Goal: Obtain resource: Download file/media

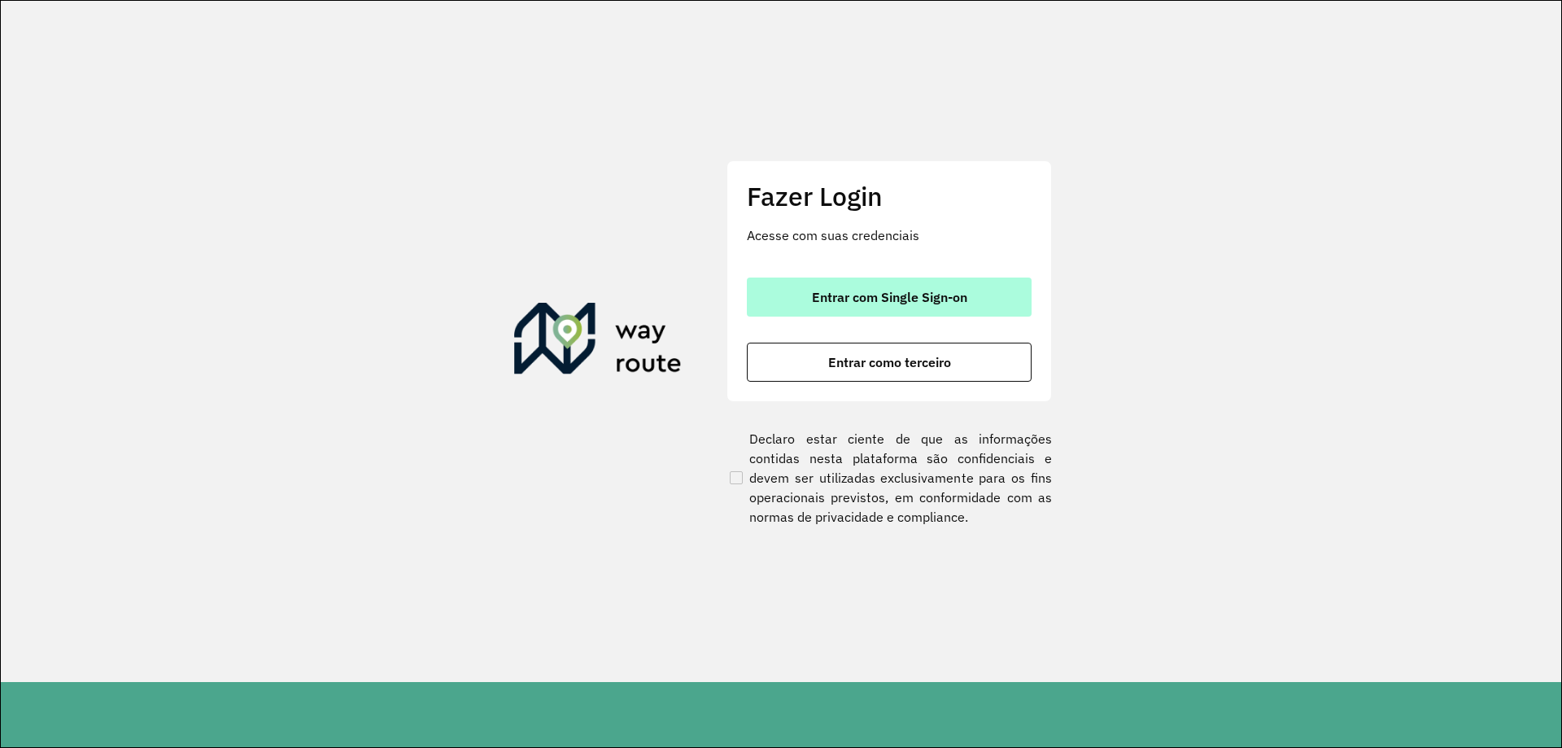
click at [823, 311] on button "Entrar com Single Sign-on" at bounding box center [889, 296] width 285 height 39
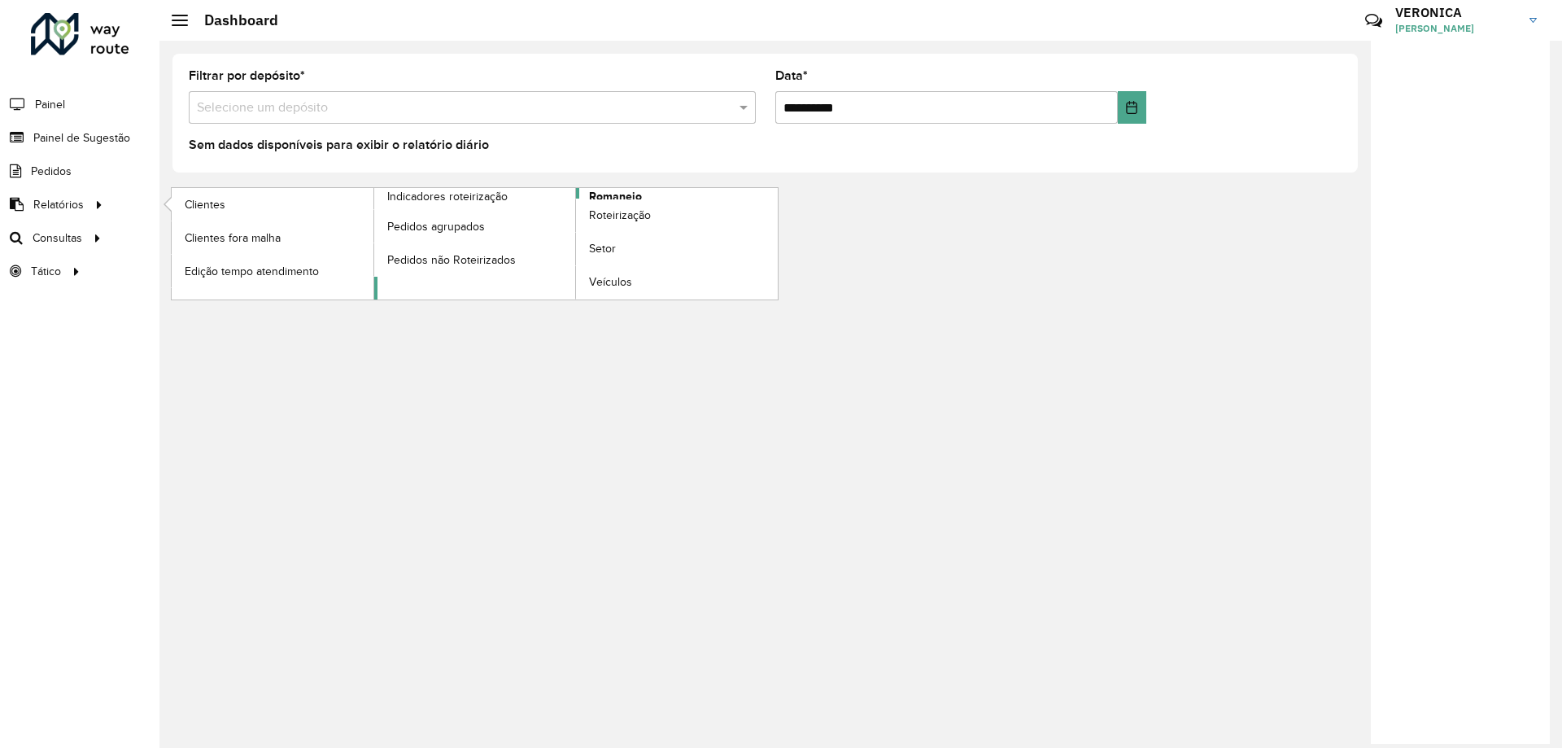
click at [603, 195] on span "Romaneio" at bounding box center [615, 196] width 53 height 17
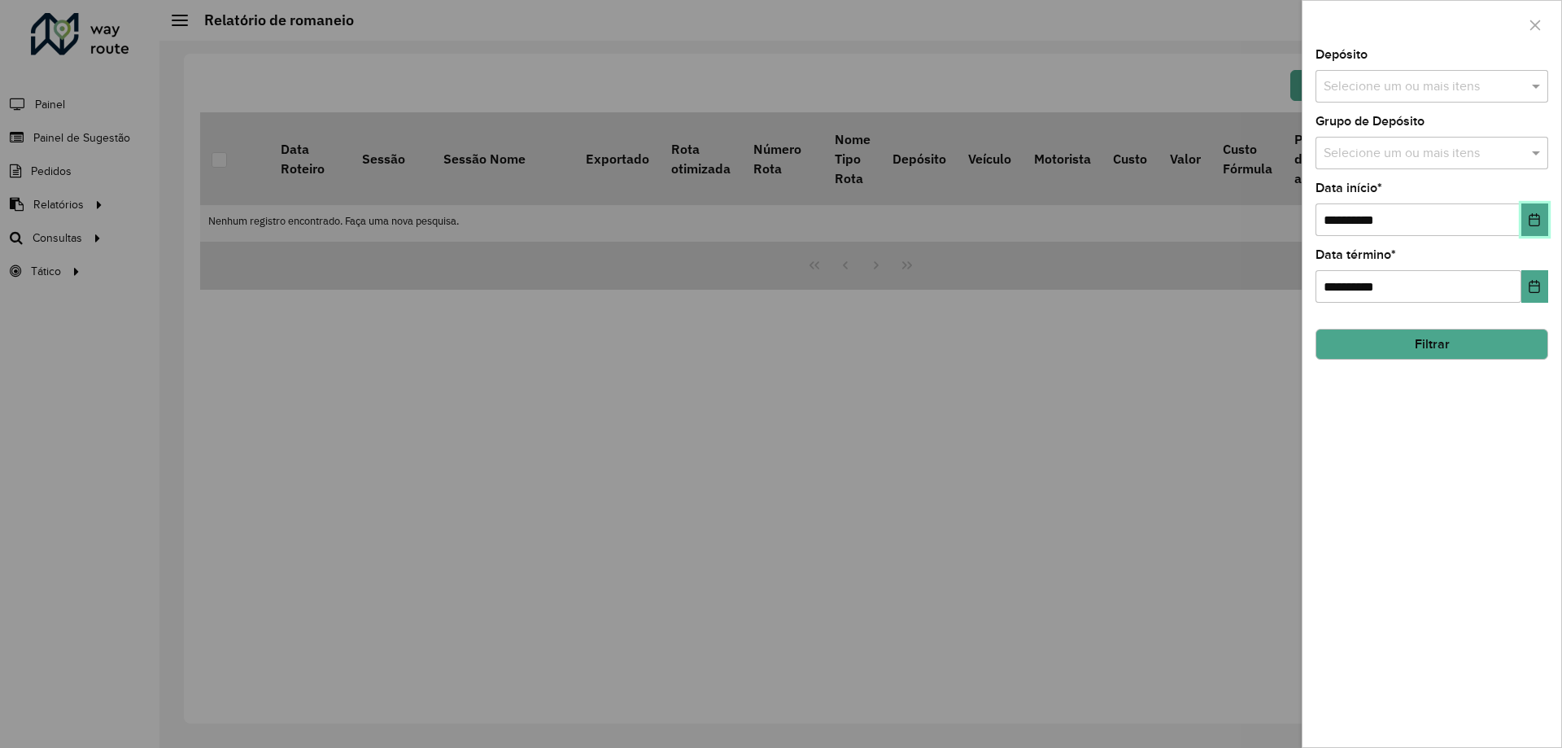
click at [1541, 227] on button "Choose Date" at bounding box center [1535, 219] width 27 height 33
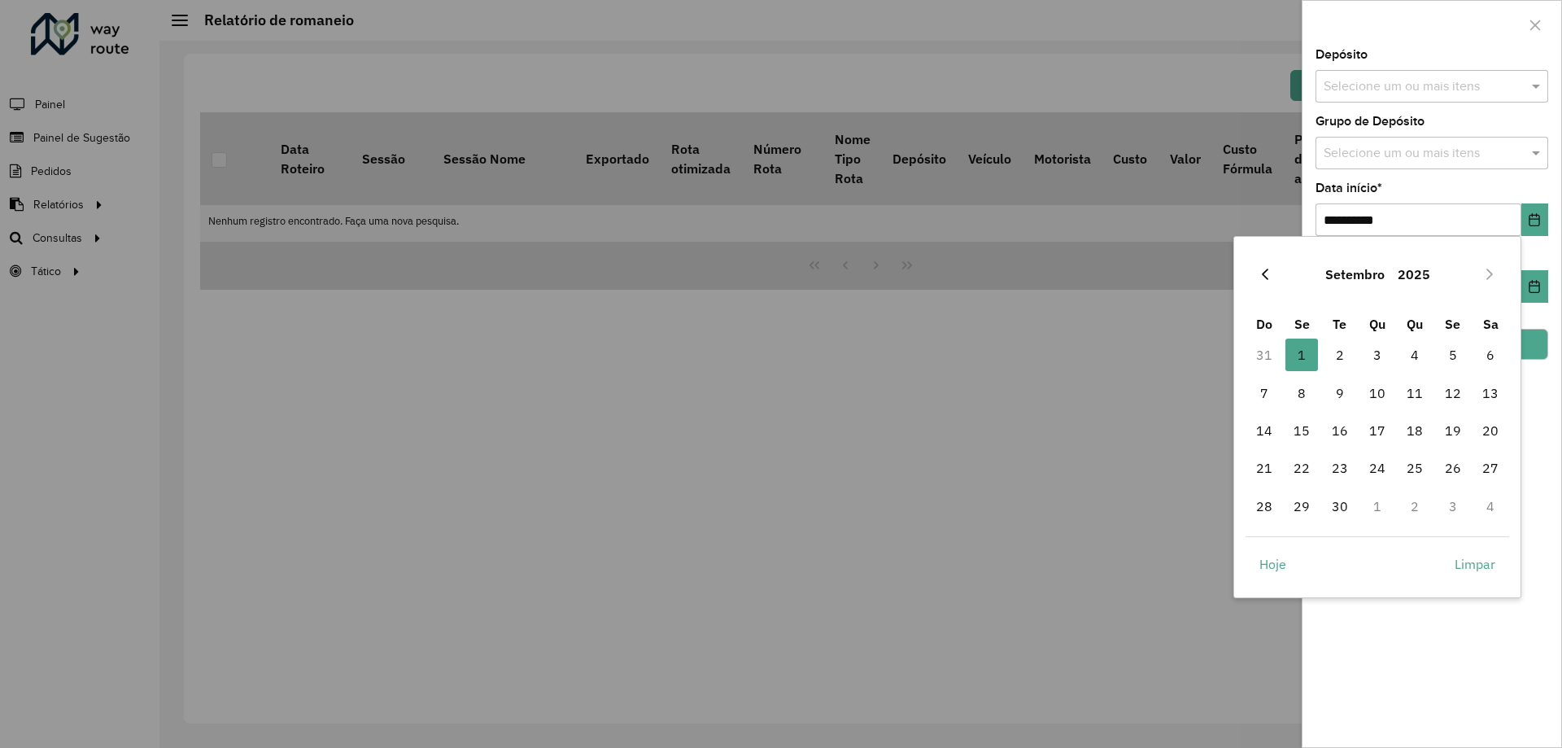
click at [1261, 278] on icon "Previous Month" at bounding box center [1265, 274] width 13 height 13
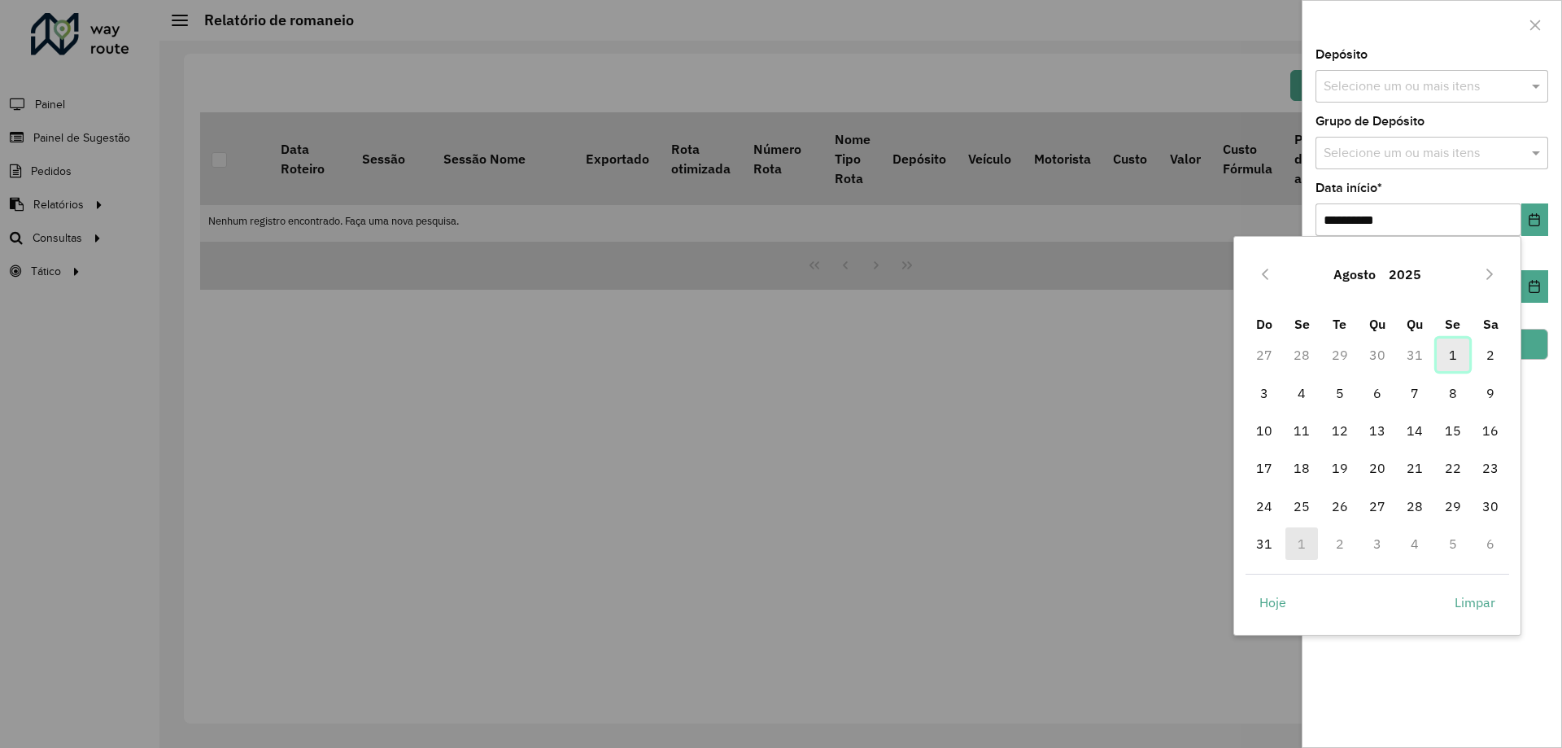
click at [1452, 350] on span "1" at bounding box center [1453, 354] width 33 height 33
type input "**********"
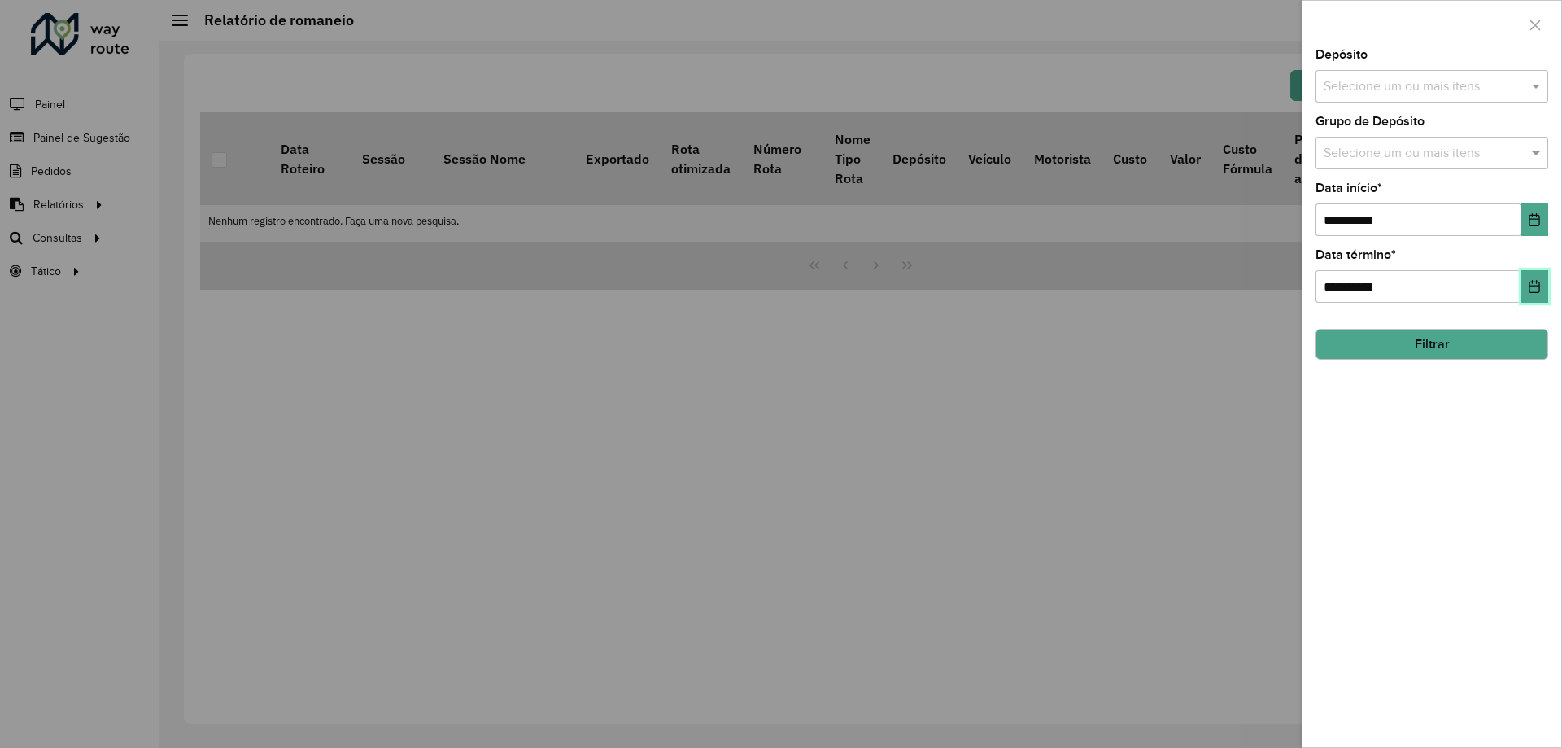
click at [1538, 292] on icon "Choose Date" at bounding box center [1534, 286] width 13 height 13
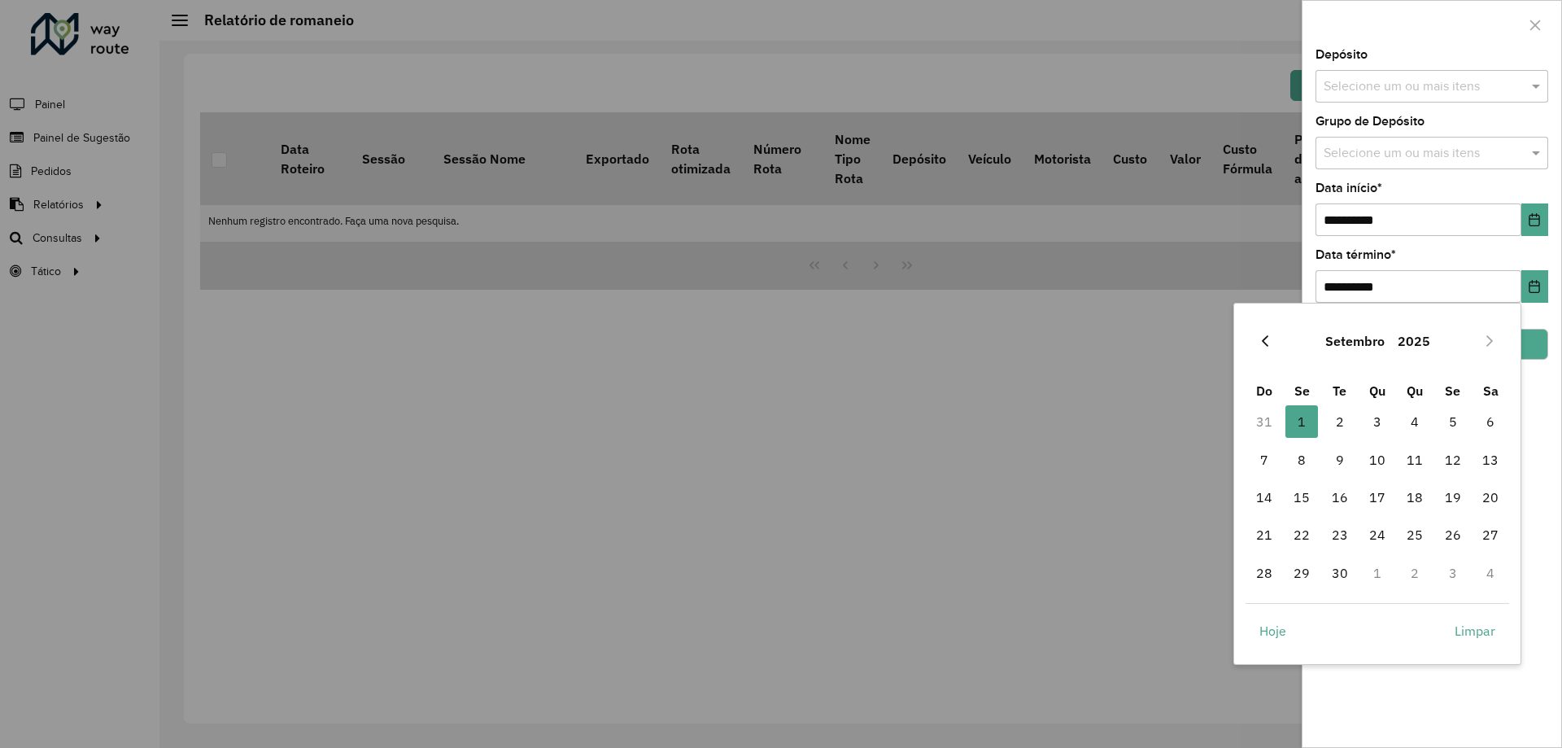
click at [1268, 338] on icon "Previous Month" at bounding box center [1265, 340] width 13 height 13
click at [1253, 607] on span "31" at bounding box center [1264, 610] width 33 height 33
type input "**********"
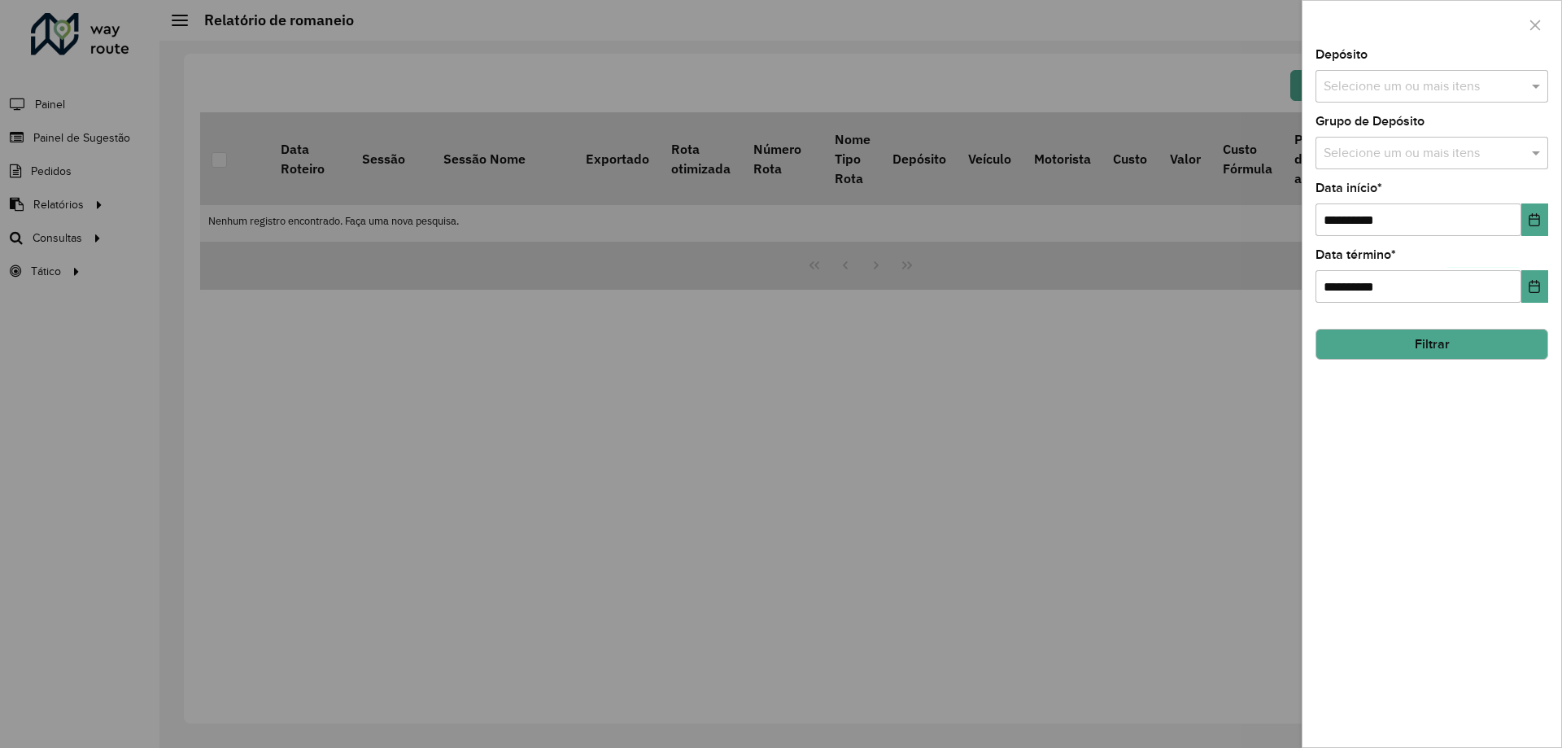
click at [1423, 342] on button "Filtrar" at bounding box center [1432, 344] width 233 height 31
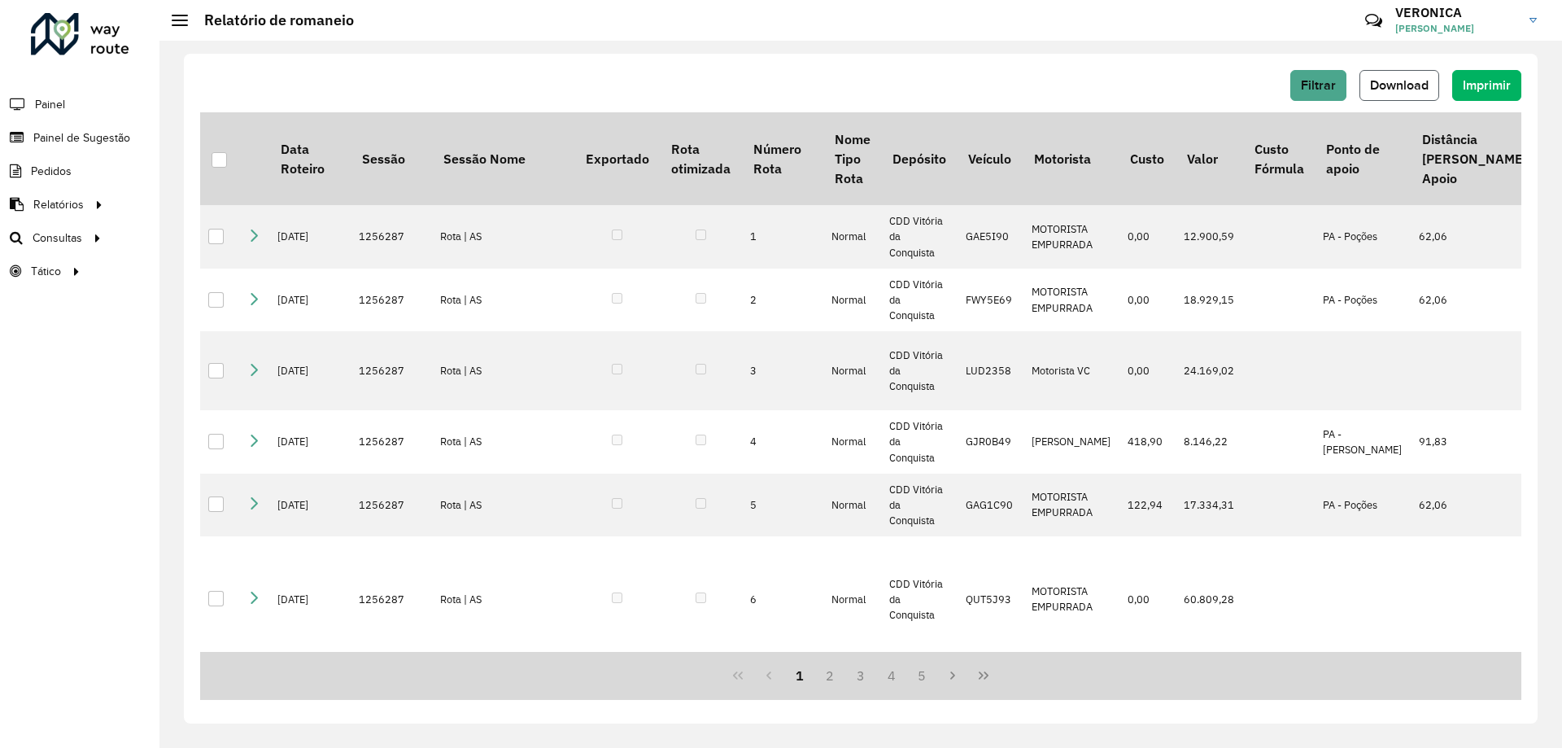
click at [1379, 90] on span "Download" at bounding box center [1399, 85] width 59 height 14
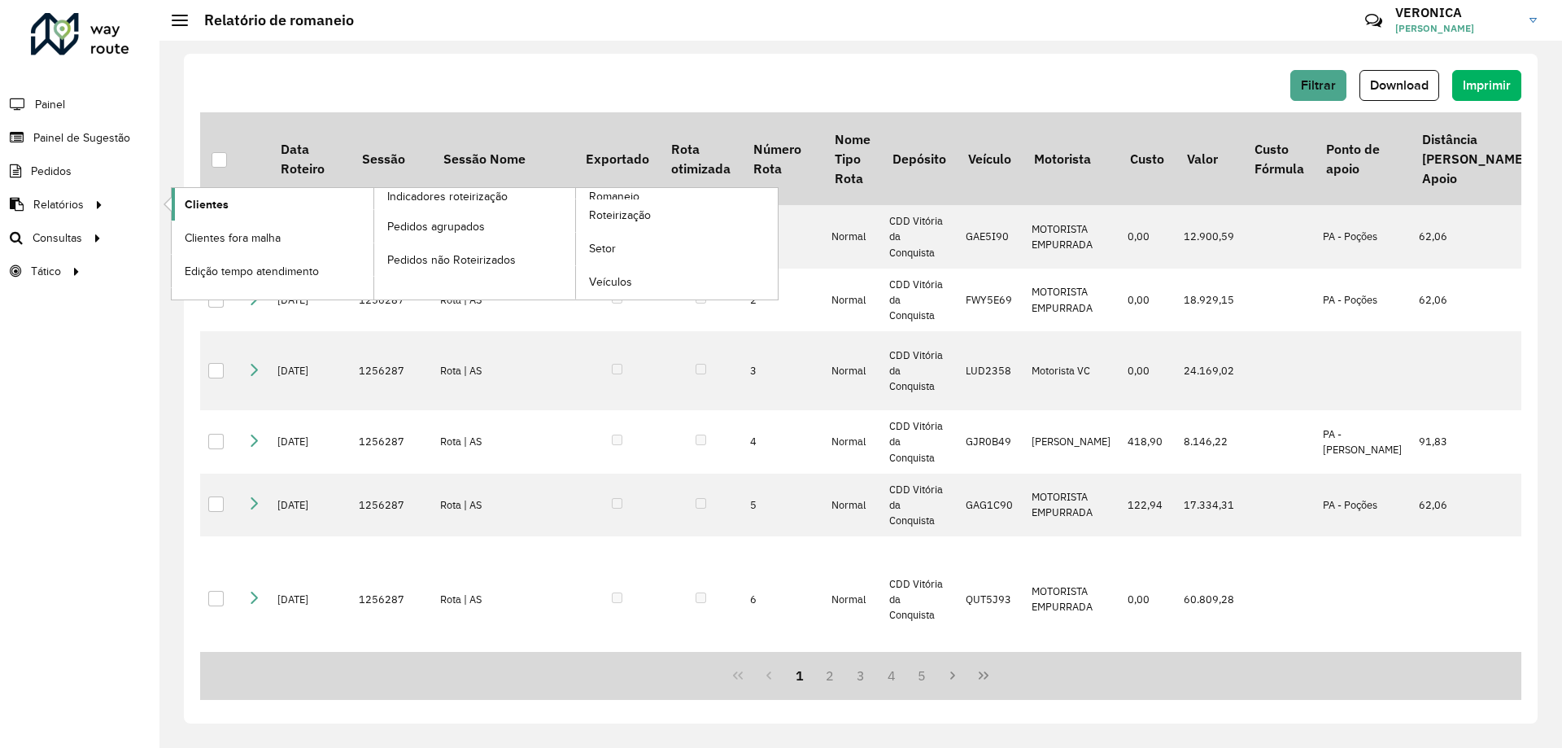
click at [229, 212] on link "Clientes" at bounding box center [273, 204] width 202 height 33
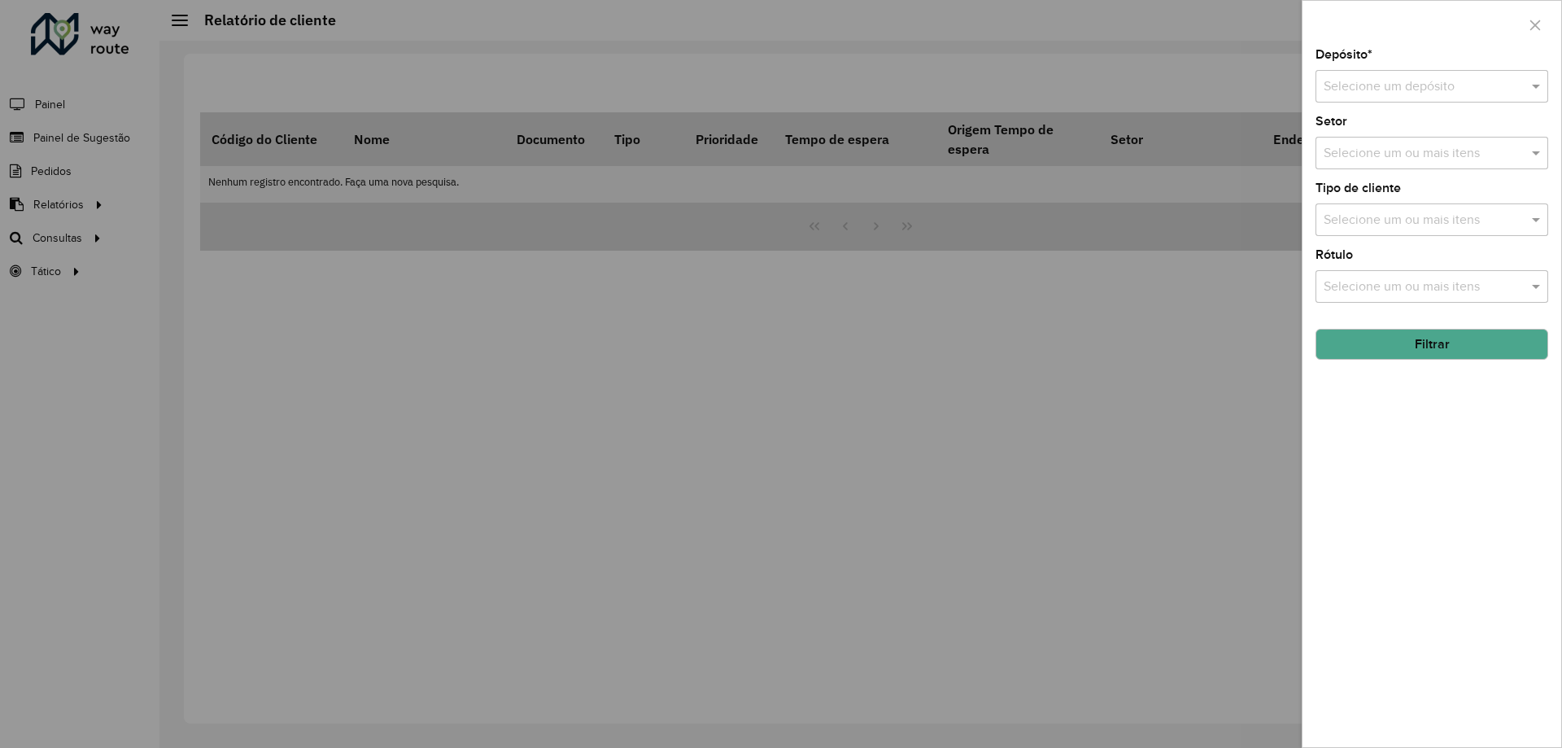
click at [1449, 95] on input "text" at bounding box center [1416, 87] width 184 height 20
click at [1403, 156] on span "CDD Vitória da Conquista" at bounding box center [1396, 161] width 146 height 14
click at [1432, 159] on input "text" at bounding box center [1424, 154] width 208 height 20
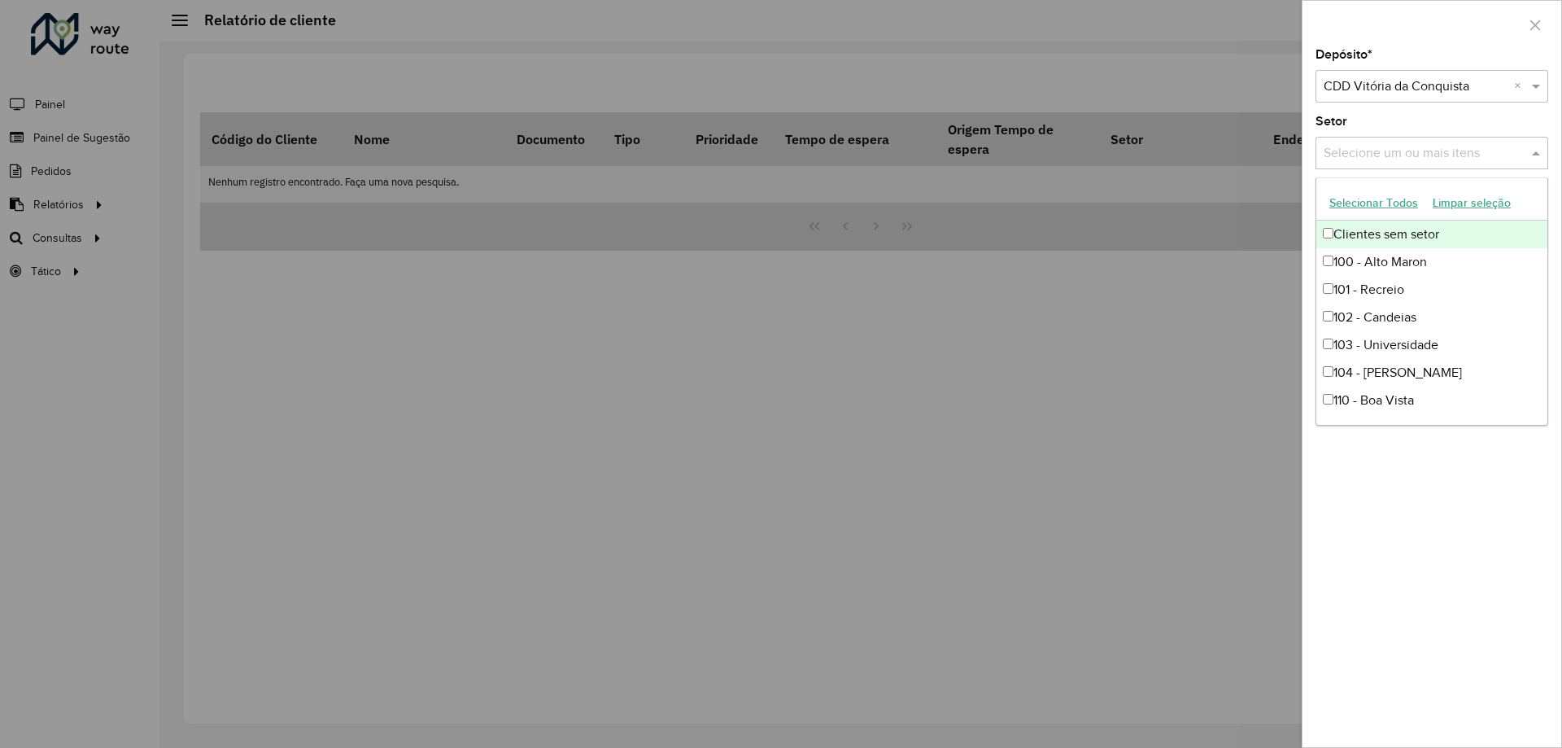
click at [1348, 200] on button "Selecionar Todos" at bounding box center [1373, 202] width 103 height 25
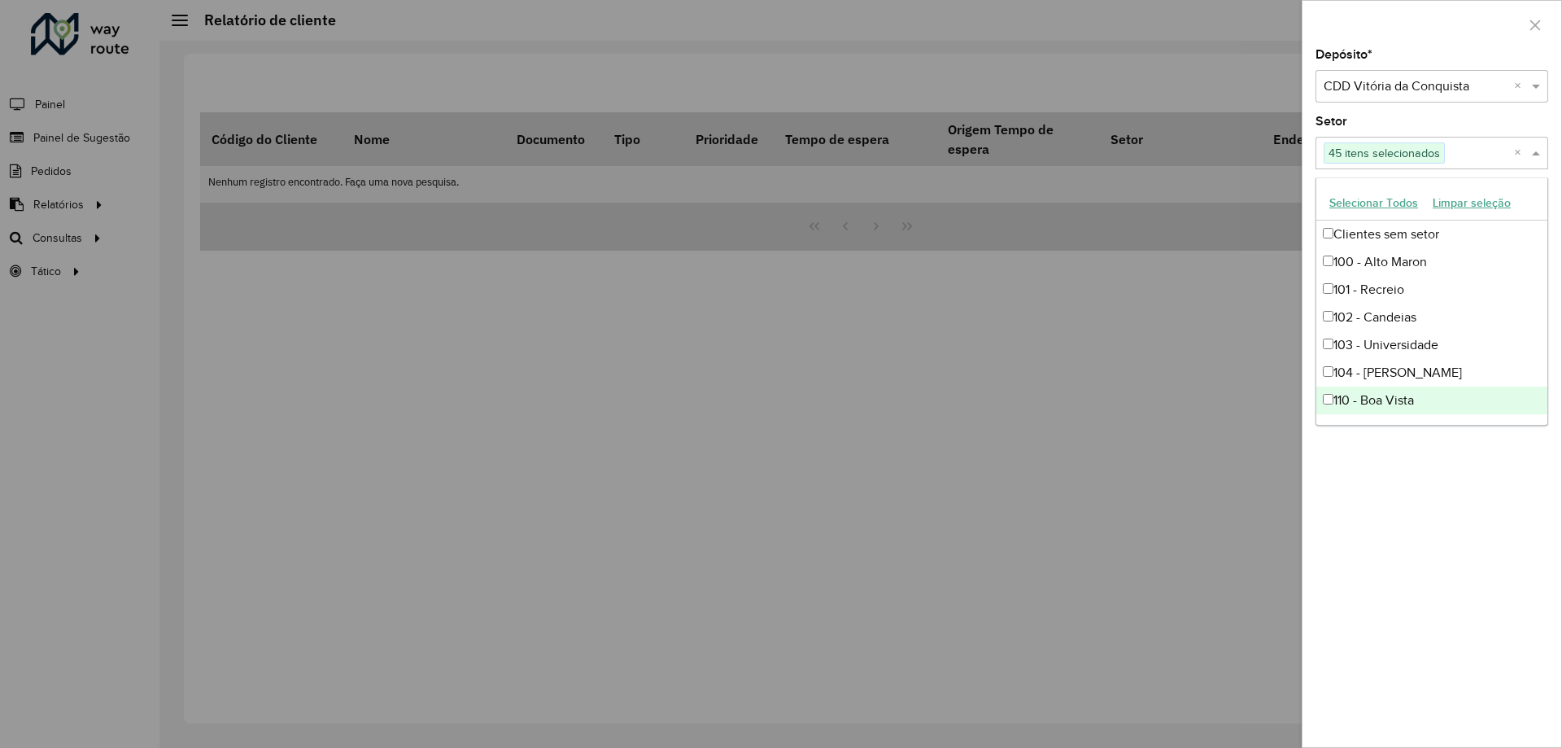
click at [1400, 480] on div "Depósito * Selecione um depósito × CDD Vitória da Conquista × Setor Selecione u…" at bounding box center [1432, 398] width 259 height 698
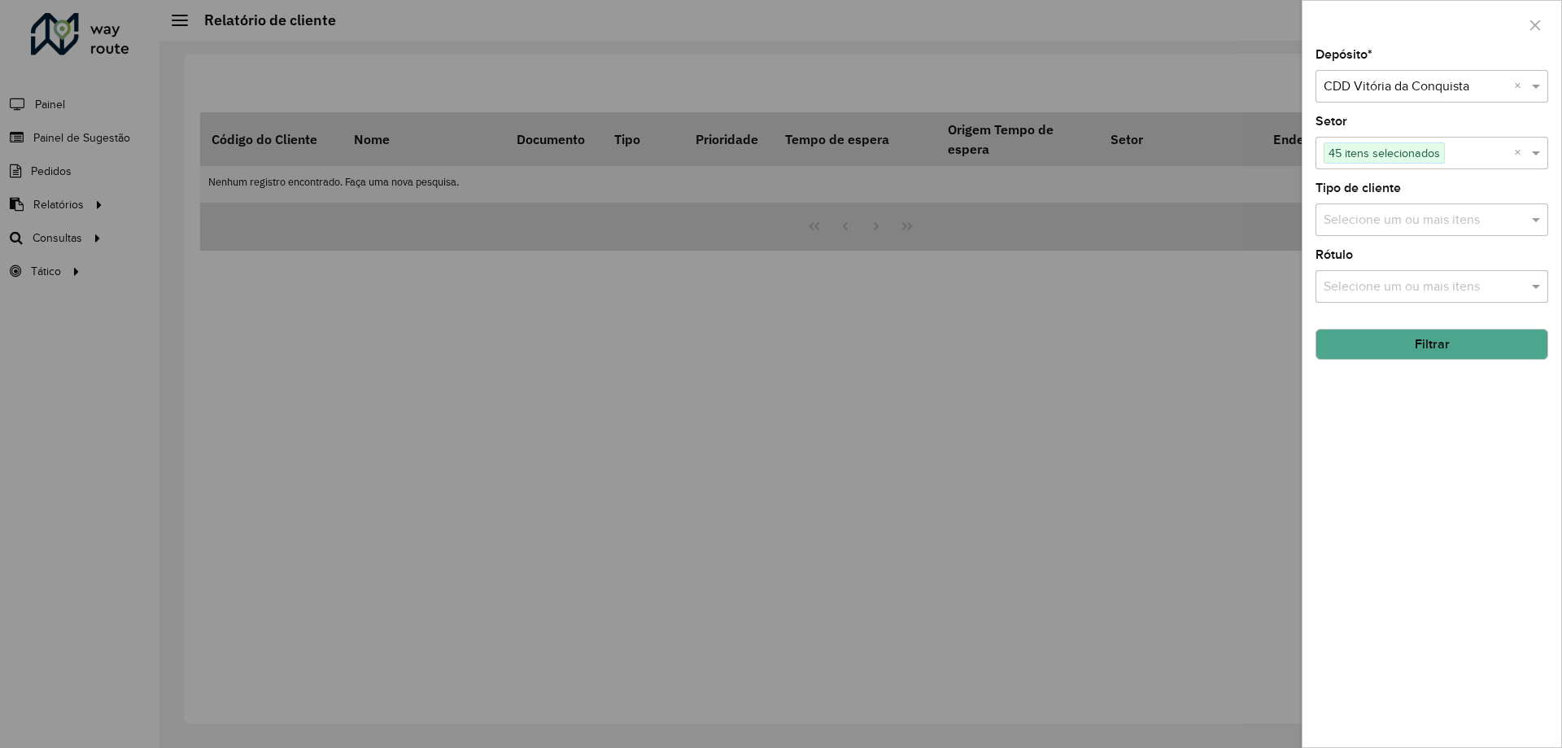
click at [1404, 218] on input "text" at bounding box center [1424, 221] width 208 height 20
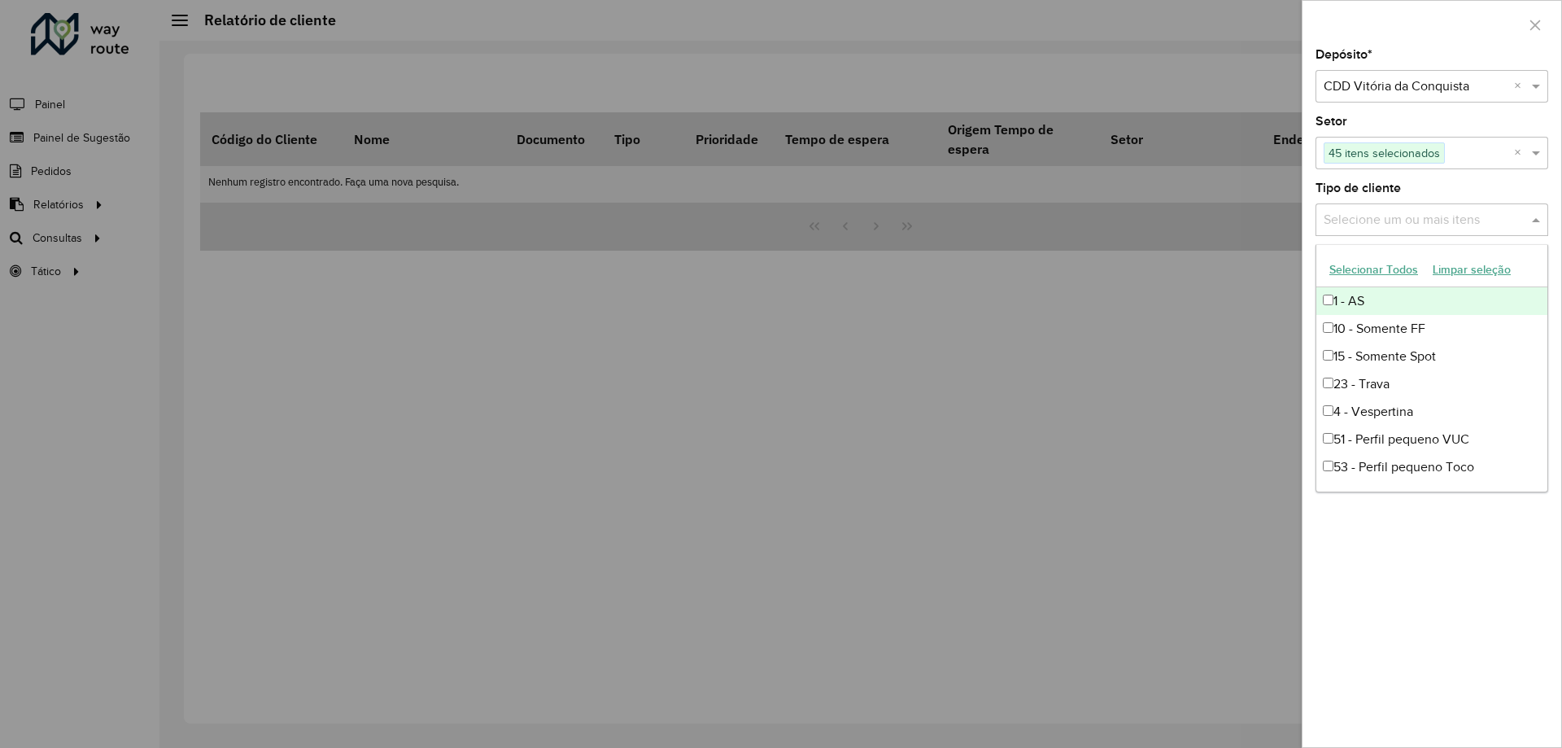
click at [1365, 275] on button "Selecionar Todos" at bounding box center [1373, 269] width 103 height 25
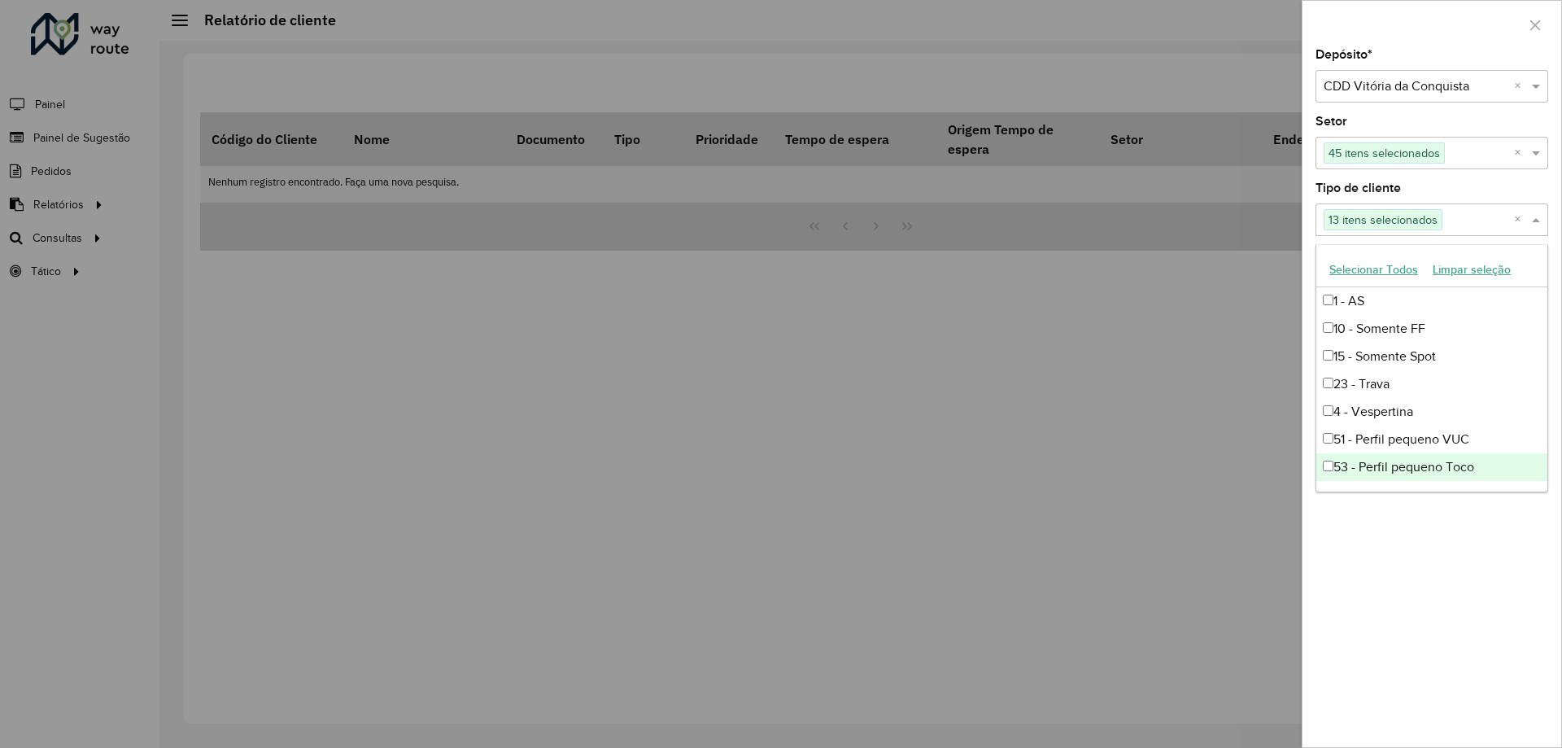
click at [1422, 542] on div "Depósito * Selecione um depósito × CDD Vitória da Conquista × Setor Selecione u…" at bounding box center [1432, 398] width 259 height 698
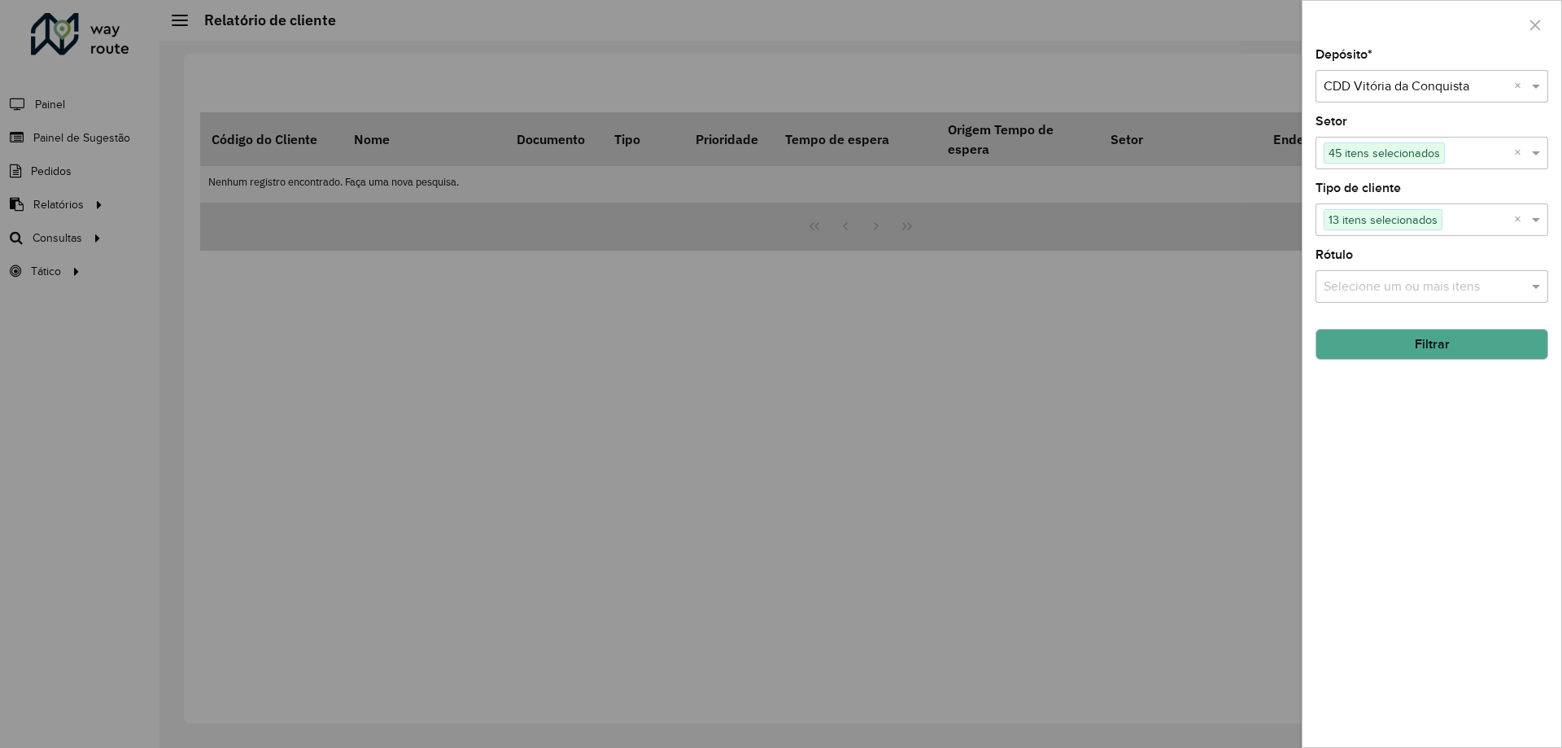
click at [1354, 269] on div "Rótulo Selecione um ou mais itens" at bounding box center [1432, 276] width 233 height 54
click at [1375, 291] on input "text" at bounding box center [1424, 287] width 208 height 20
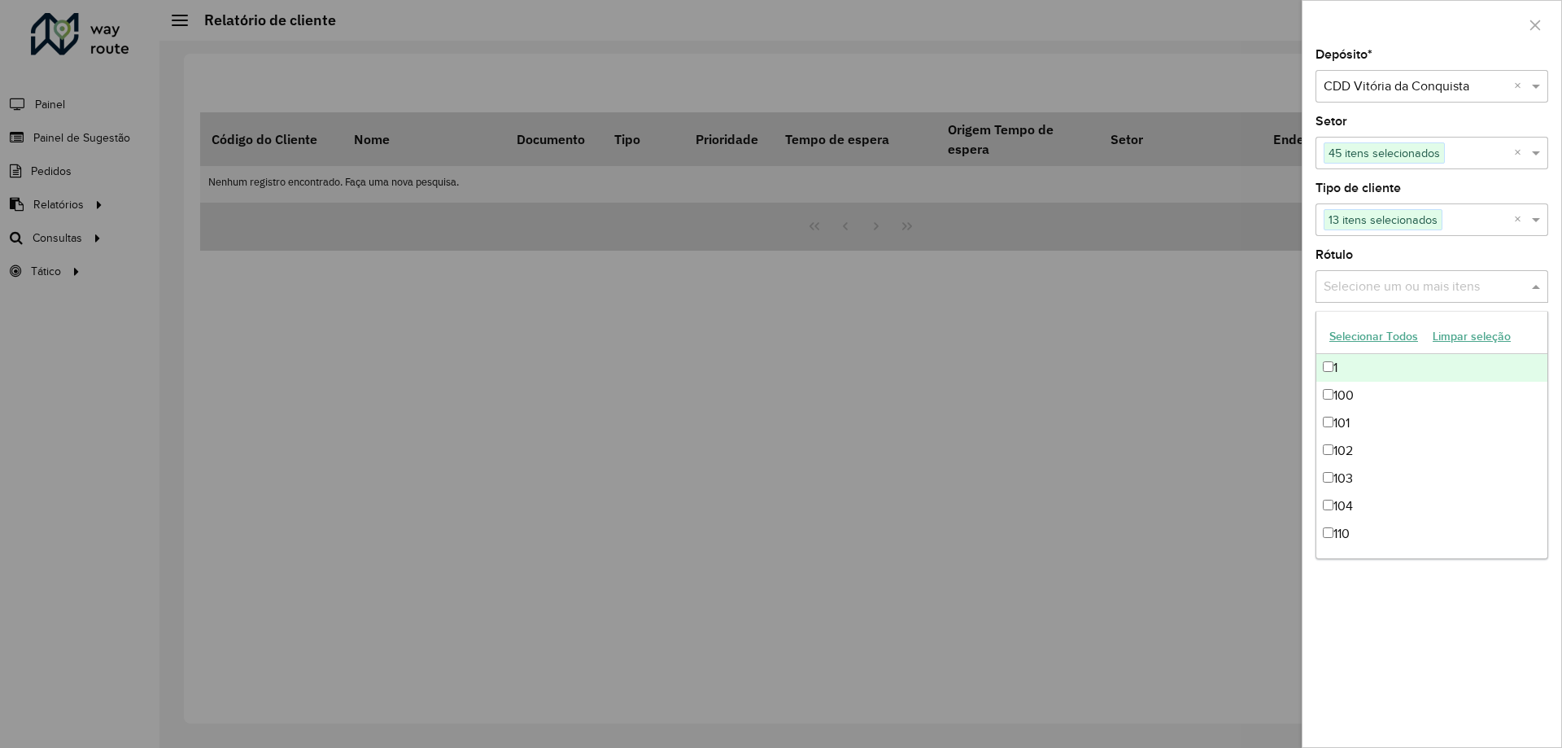
click at [1391, 331] on button "Selecionar Todos" at bounding box center [1373, 336] width 103 height 25
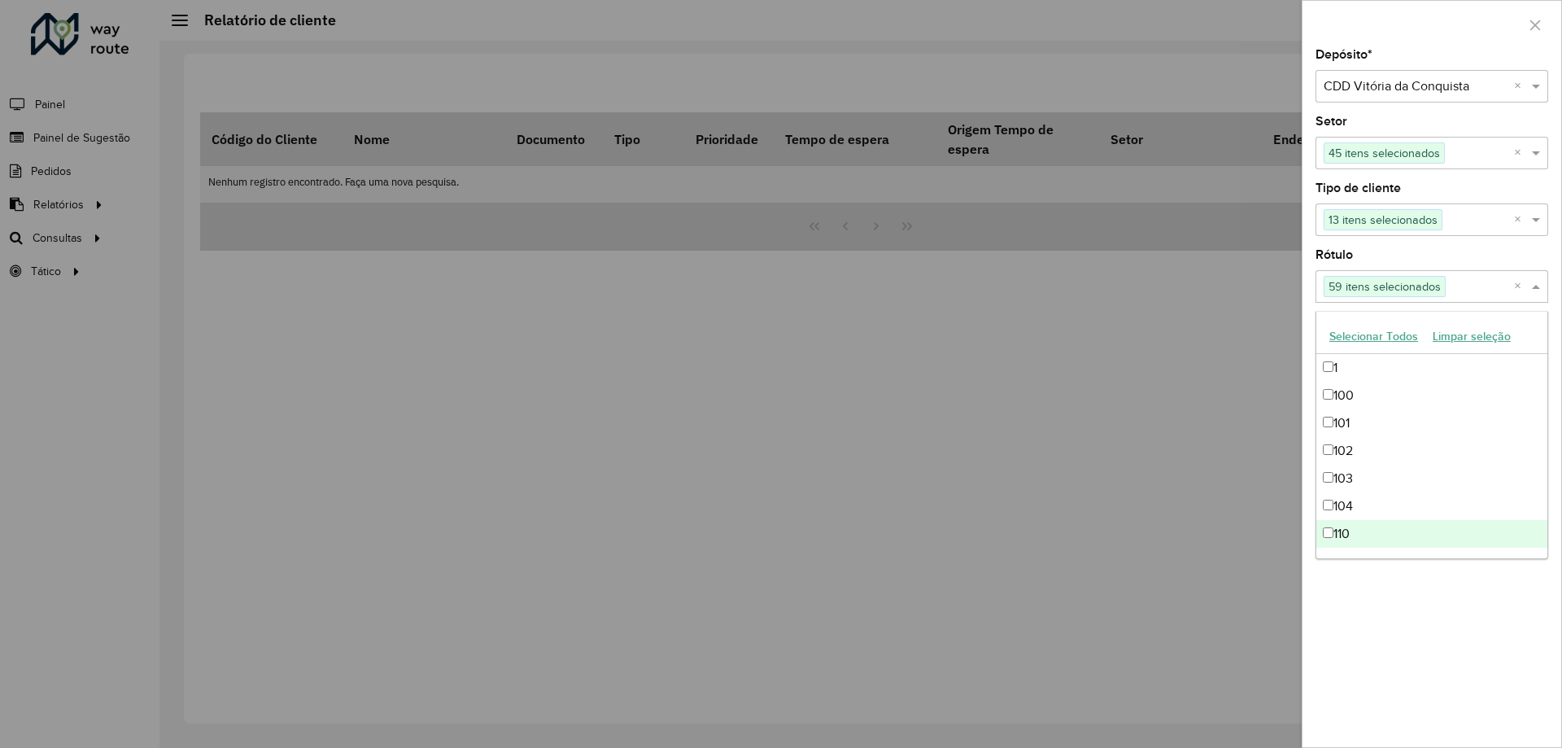
drag, startPoint x: 1488, startPoint y: 639, endPoint x: 1382, endPoint y: 483, distance: 189.1
click at [1487, 639] on div "Depósito * Selecione um depósito × CDD Vitória da Conquista × Setor Selecione u…" at bounding box center [1432, 398] width 259 height 698
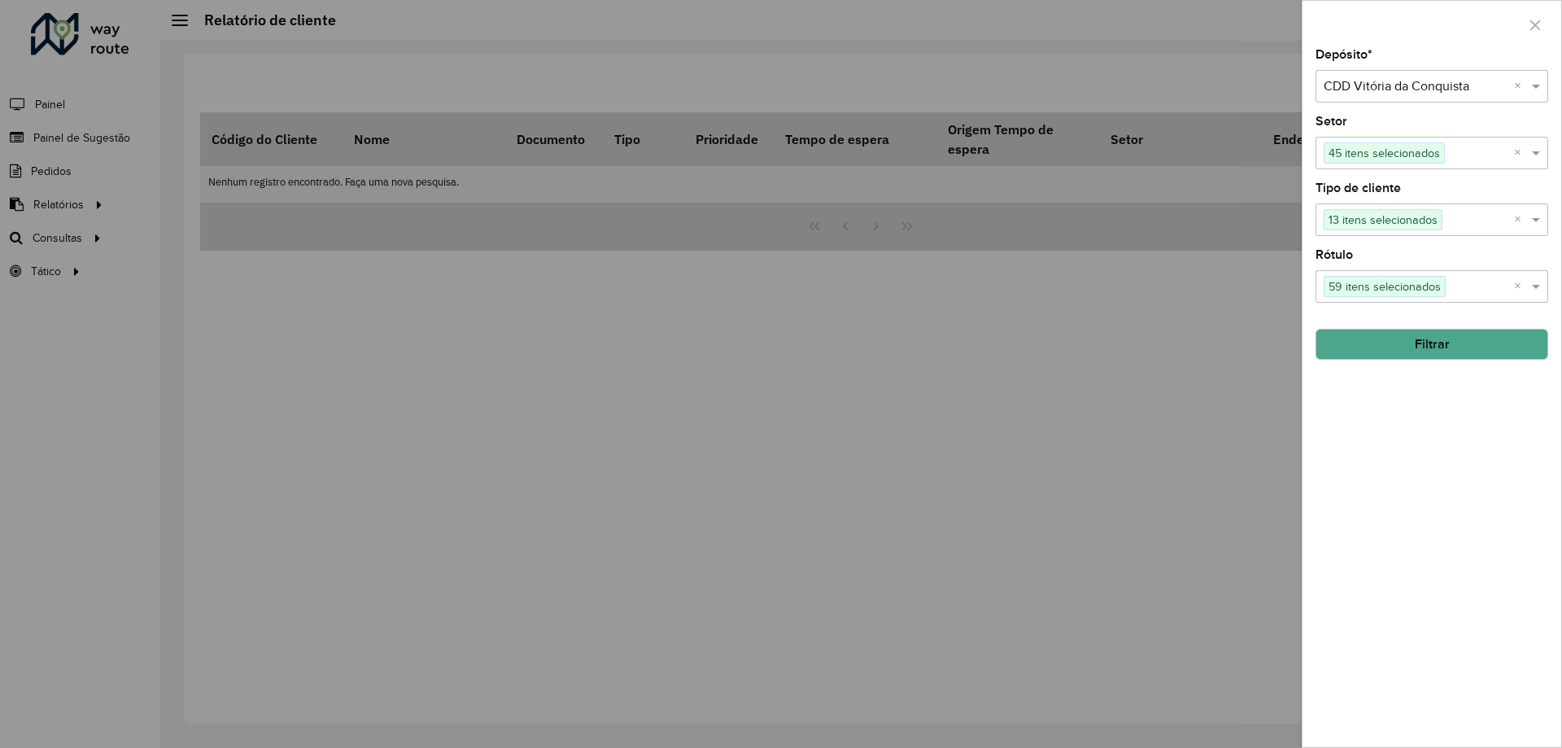
click at [1377, 348] on button "Filtrar" at bounding box center [1432, 344] width 233 height 31
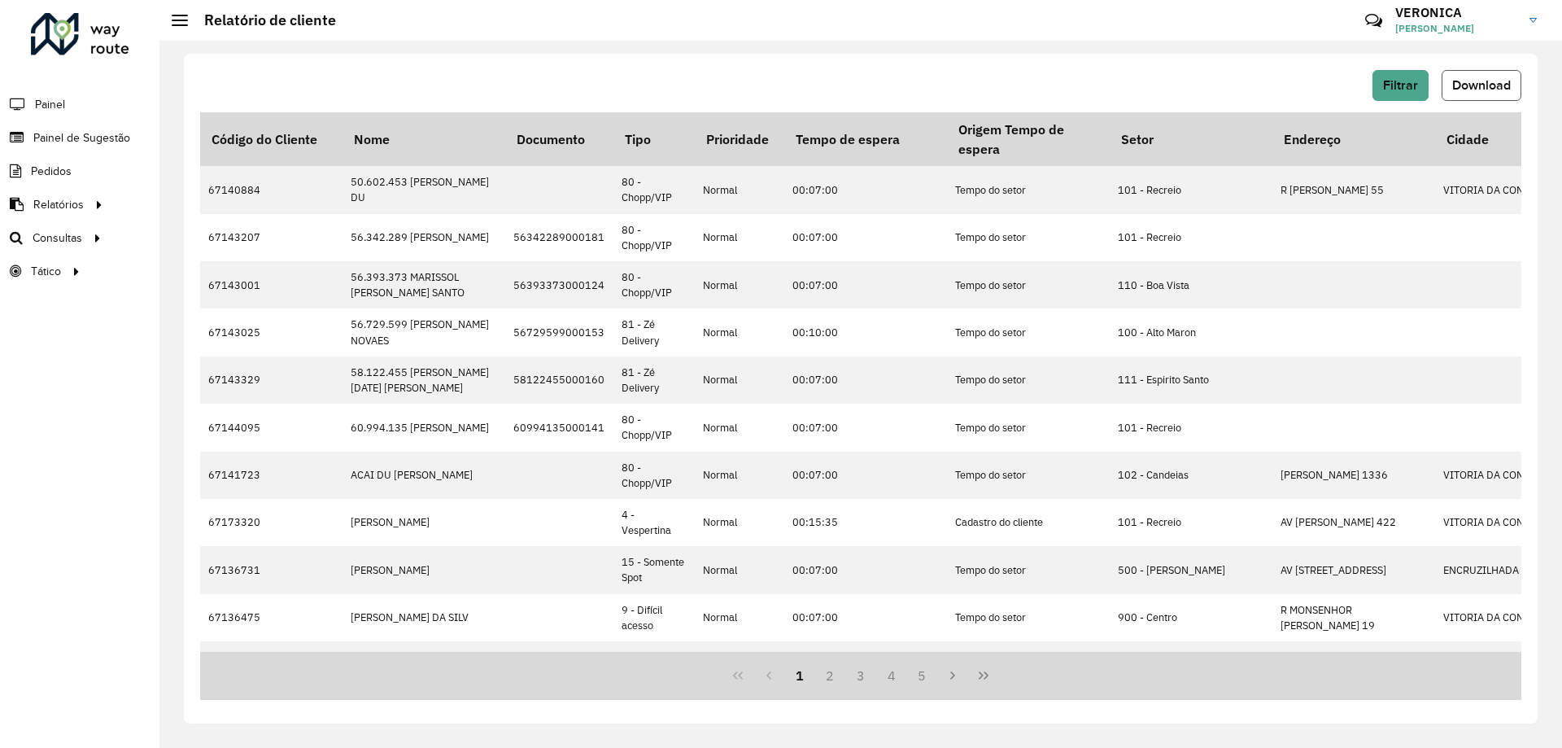
click at [1458, 85] on span "Download" at bounding box center [1481, 85] width 59 height 14
